Goal: Task Accomplishment & Management: Use online tool/utility

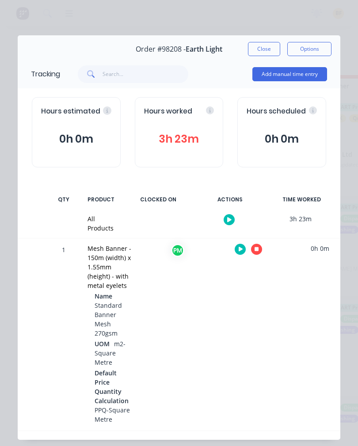
scroll to position [20, 0]
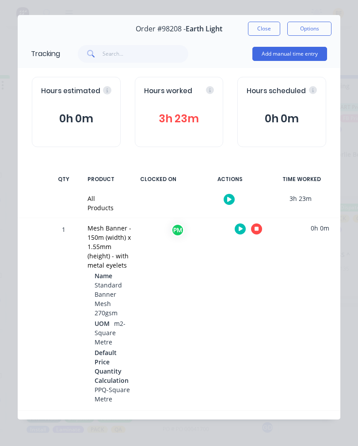
click at [258, 226] on icon "button" at bounding box center [256, 229] width 4 height 6
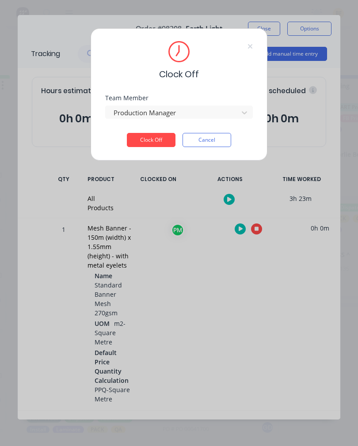
click at [153, 143] on button "Clock Off" at bounding box center [151, 140] width 49 height 14
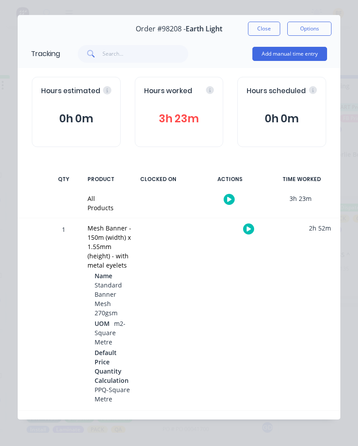
click at [257, 22] on button "Close" at bounding box center [264, 29] width 32 height 14
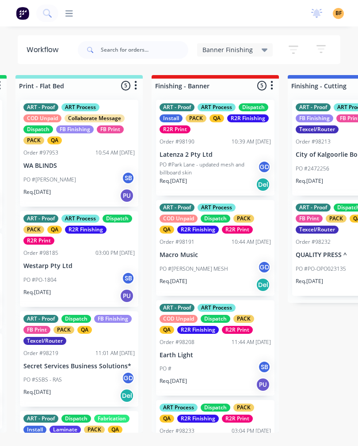
scroll to position [0, 0]
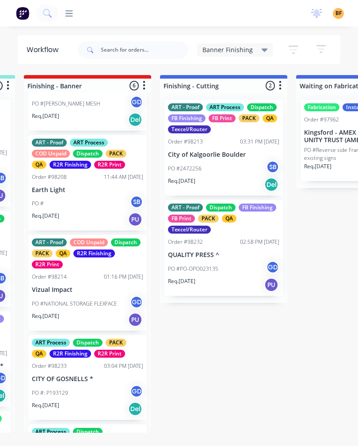
scroll to position [167, 0]
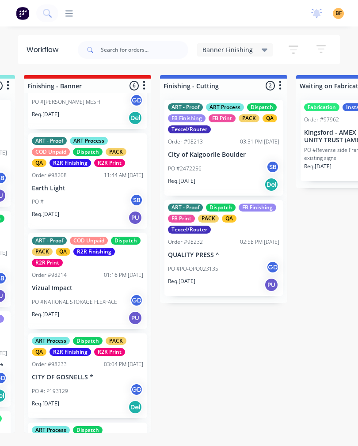
click at [102, 292] on div "ART - Proof COD Unpaid Dispatch PACK QA R2R Finishing R2R Print Order #98214 01…" at bounding box center [87, 281] width 118 height 96
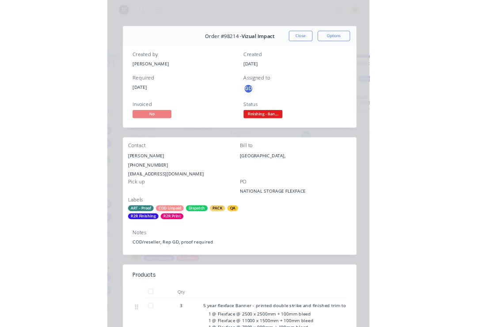
scroll to position [27, 0]
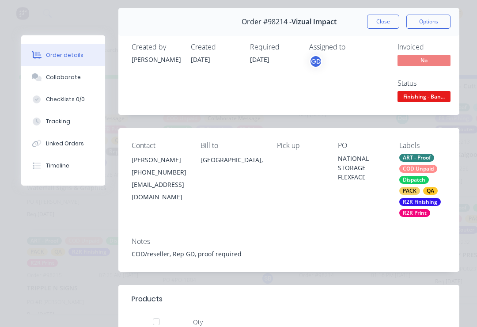
click at [77, 125] on button "Tracking" at bounding box center [63, 121] width 84 height 22
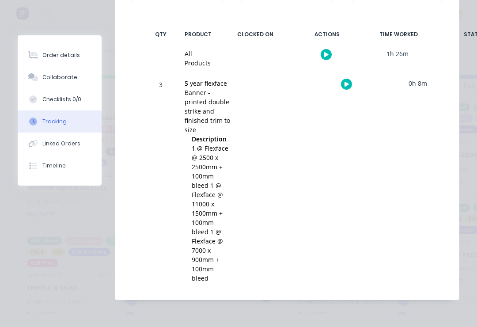
scroll to position [165, 0]
click at [342, 92] on div at bounding box center [346, 85] width 66 height 22
click at [351, 82] on button "button" at bounding box center [346, 84] width 11 height 11
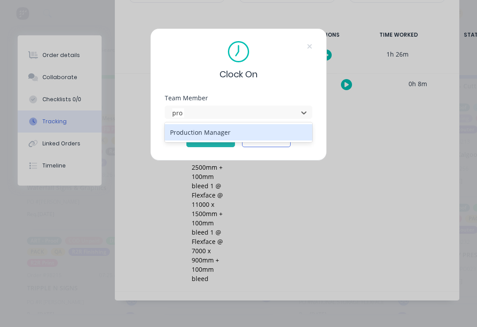
type input "pro"
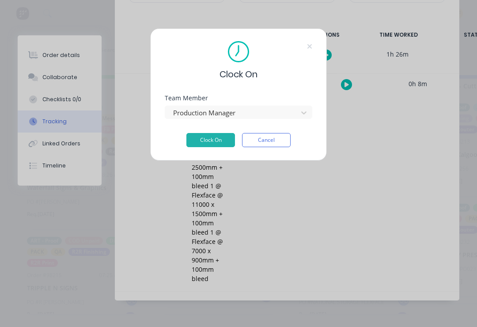
click at [219, 146] on button "Clock On" at bounding box center [210, 140] width 49 height 14
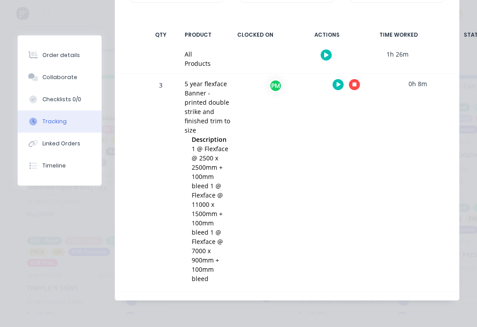
click at [357, 85] on button "button" at bounding box center [354, 84] width 11 height 11
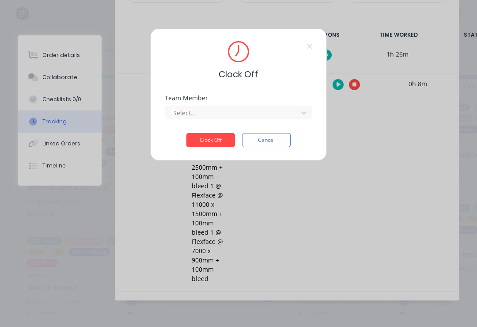
click at [252, 126] on div "Team Member Select..." at bounding box center [239, 114] width 148 height 38
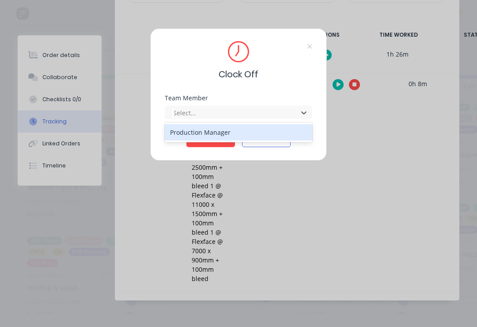
click at [204, 133] on div "Production Manager" at bounding box center [239, 132] width 148 height 16
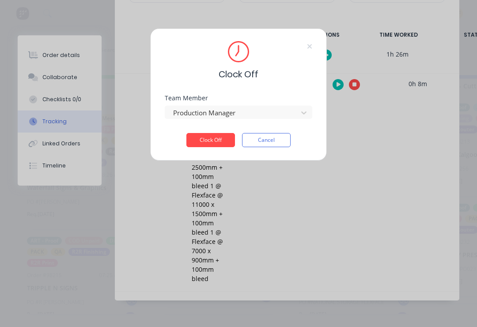
click at [215, 144] on button "Clock Off" at bounding box center [210, 140] width 49 height 14
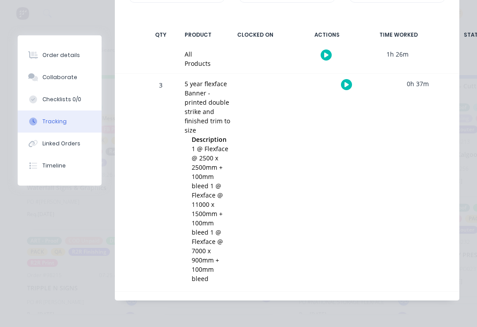
click at [63, 51] on div "Order details" at bounding box center [61, 55] width 38 height 8
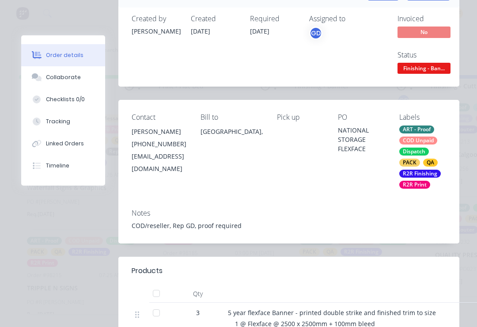
scroll to position [50, 0]
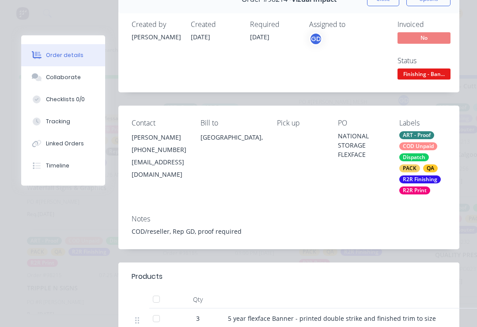
click at [357, 68] on span "Finishing - Ban..." at bounding box center [423, 73] width 53 height 11
click at [357, 69] on span "Finishing - Ban..." at bounding box center [423, 73] width 53 height 11
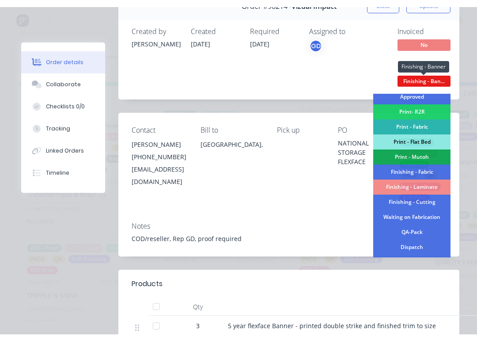
scroll to position [113, 0]
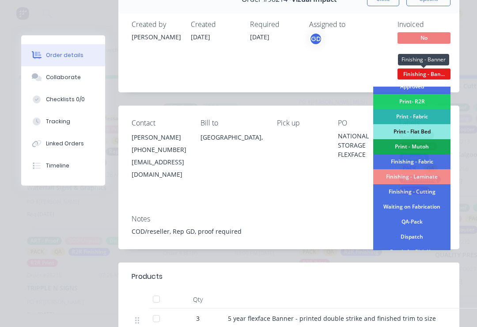
click at [357, 223] on div "QA-Pack" at bounding box center [411, 221] width 77 height 15
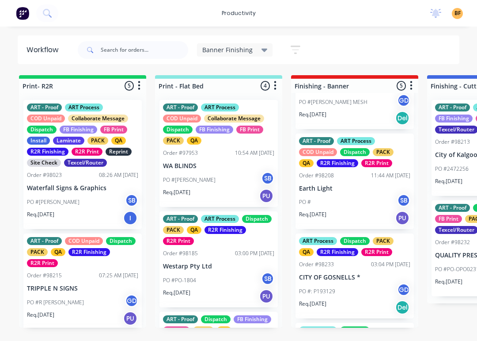
scroll to position [151, 0]
